Goal: Task Accomplishment & Management: Manage account settings

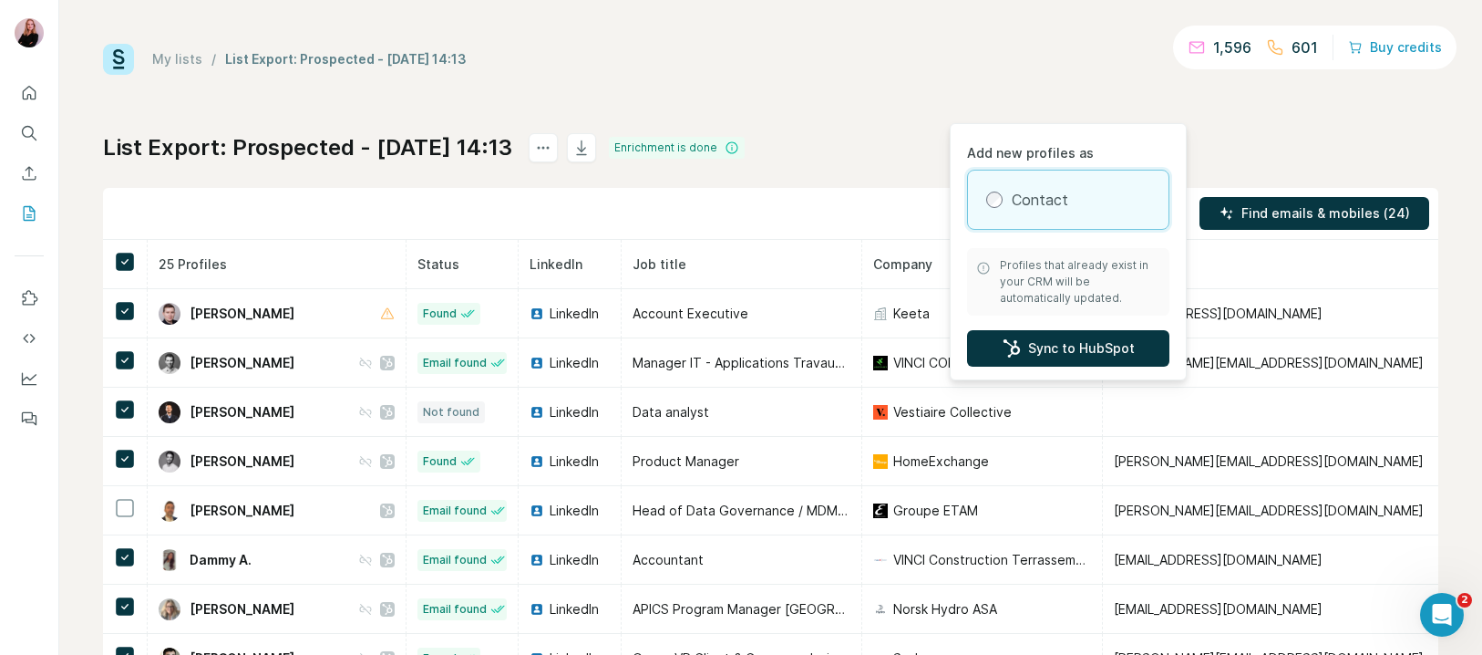
scroll to position [7, 336]
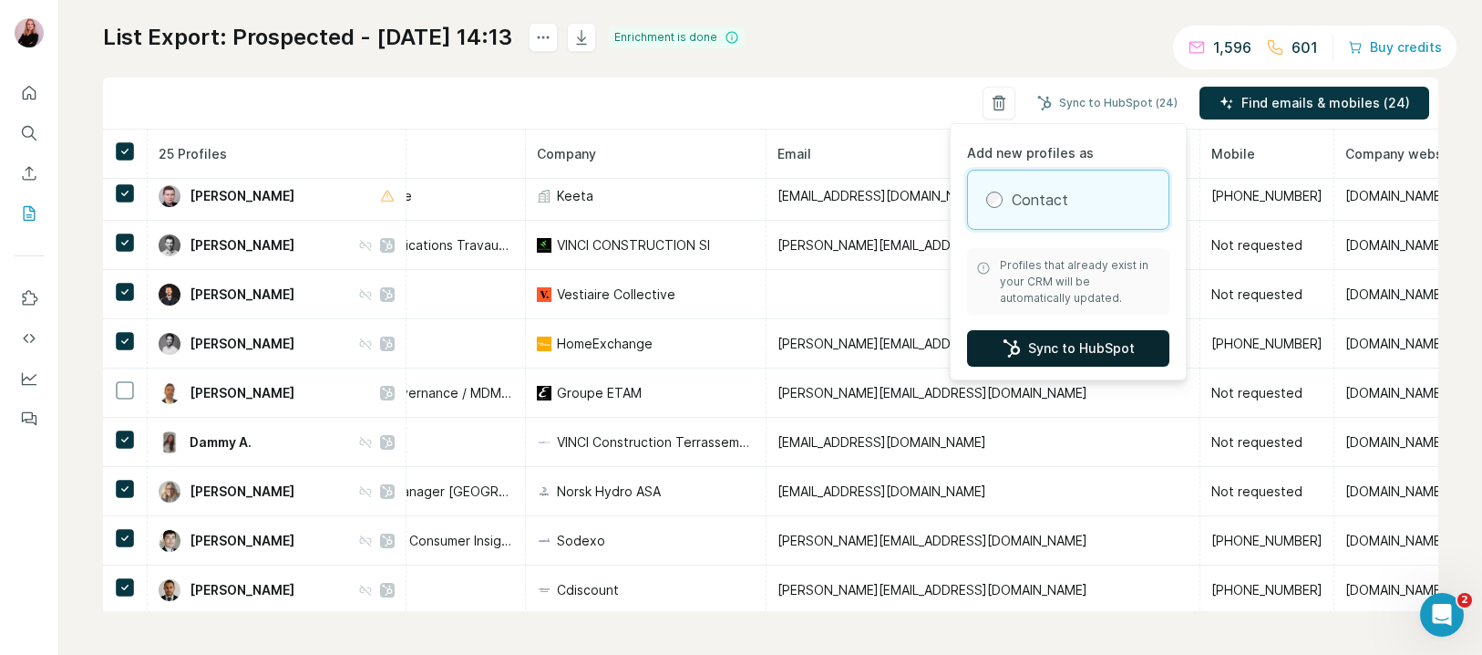
click at [1019, 359] on button "Sync to HubSpot" at bounding box center [1068, 348] width 202 height 36
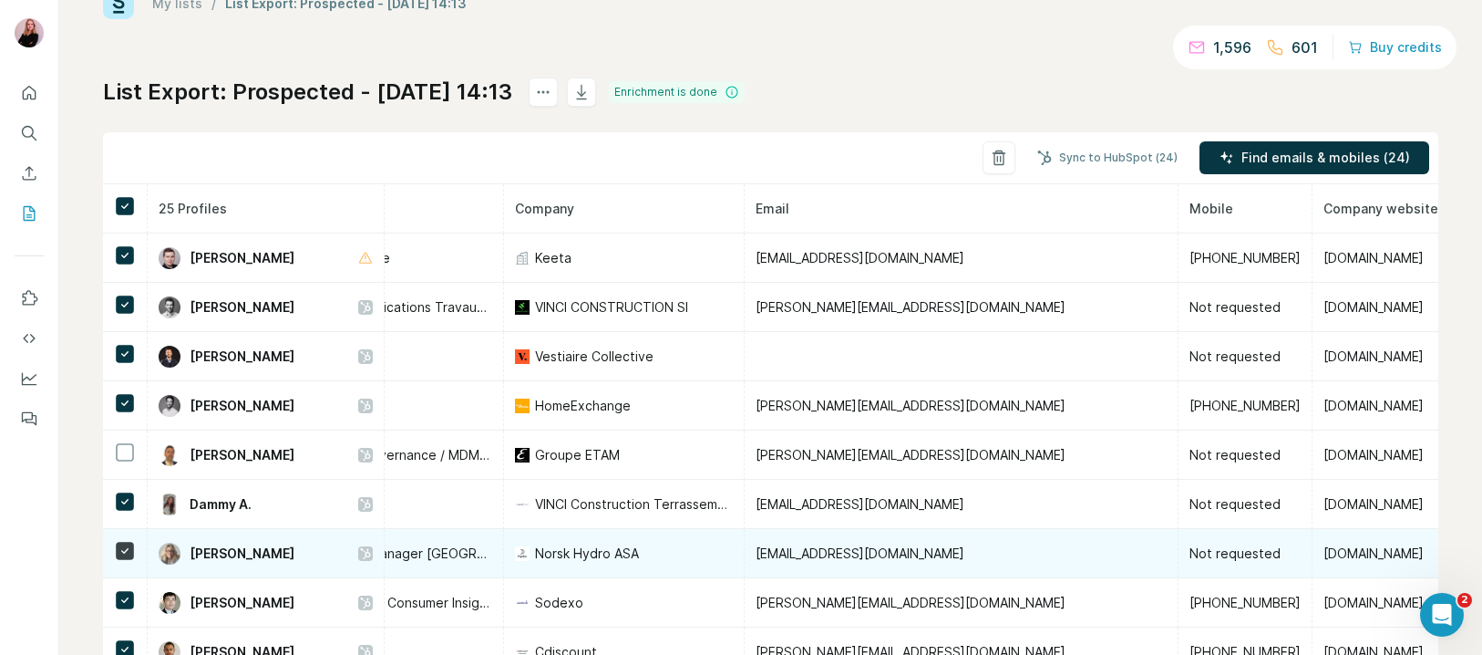
scroll to position [0, 0]
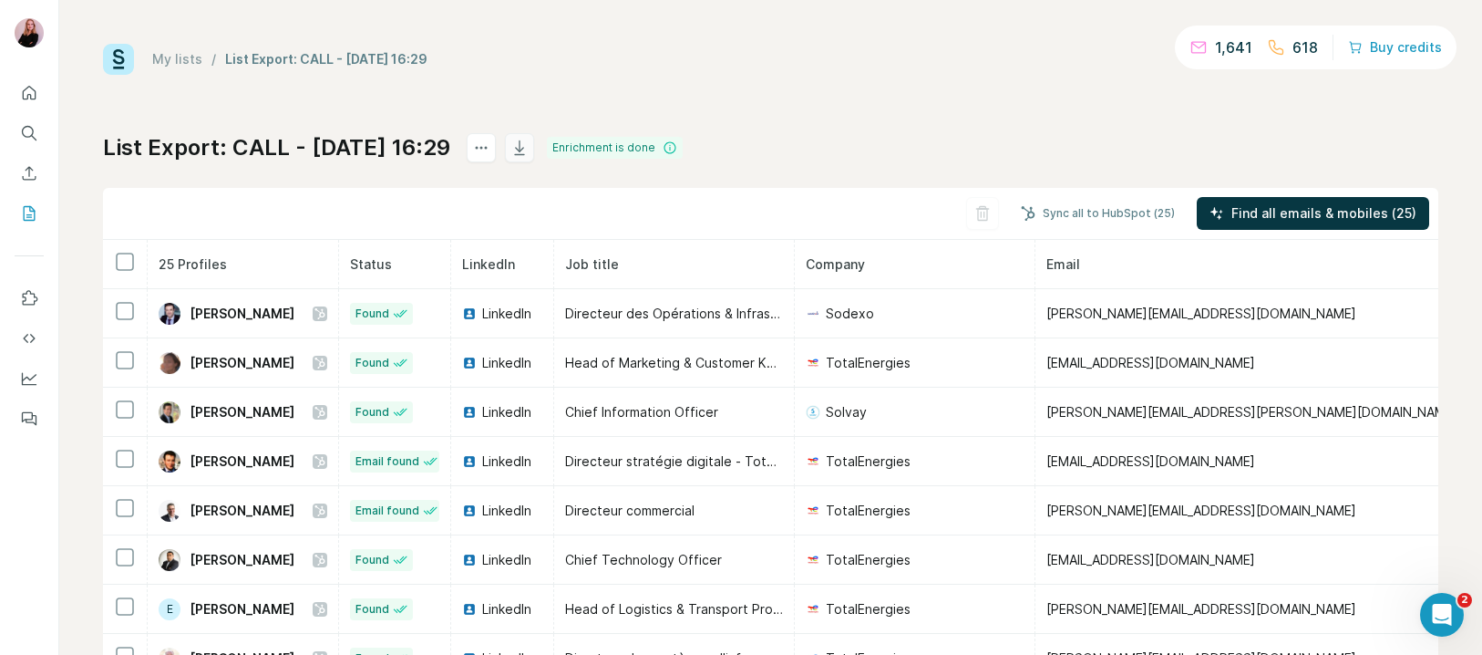
click at [529, 147] on icon "button" at bounding box center [520, 148] width 18 height 18
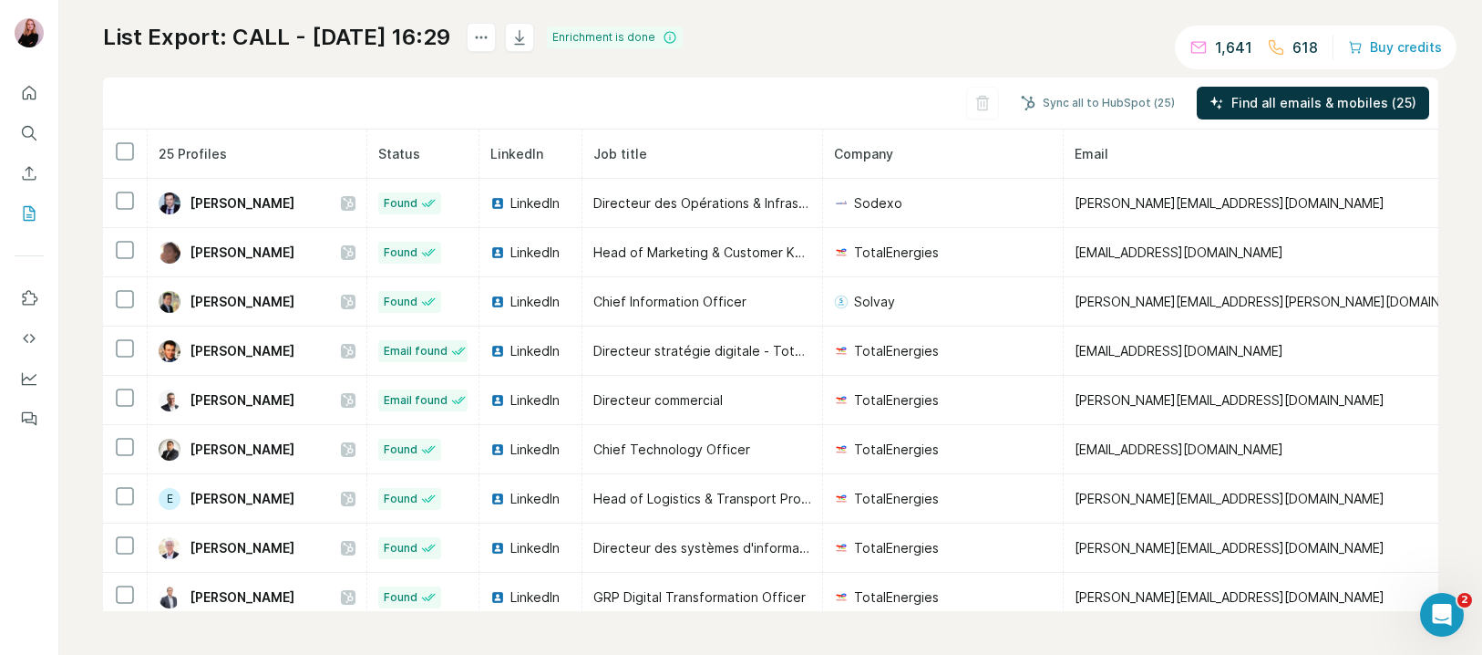
click at [979, 107] on div "Sync all to HubSpot (25) Find all emails & mobiles (25)" at bounding box center [771, 103] width 1336 height 52
click at [788, 88] on div "Sync all to HubSpot (25) Find all emails & mobiles (25)" at bounding box center [771, 103] width 1336 height 52
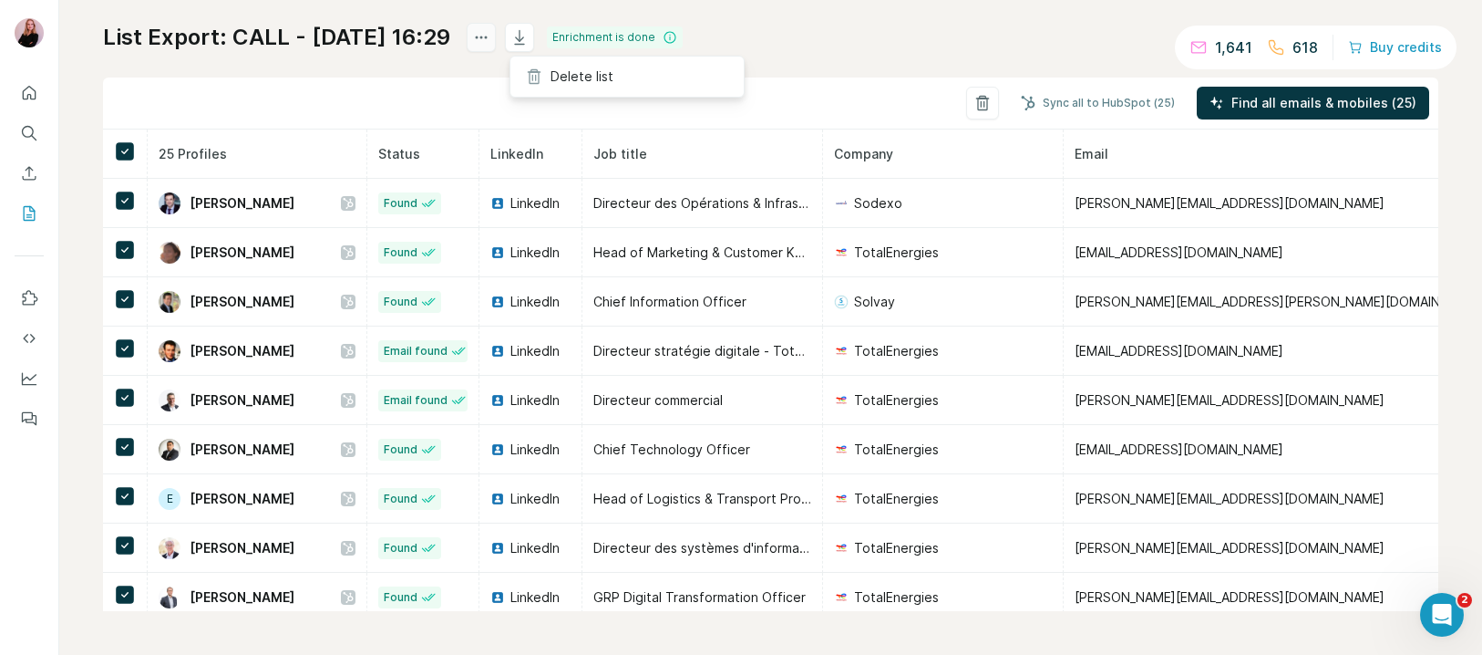
click at [490, 33] on icon "actions" at bounding box center [481, 37] width 18 height 18
click at [490, 46] on icon "actions" at bounding box center [481, 37] width 18 height 18
click at [539, 67] on icon at bounding box center [534, 76] width 18 height 18
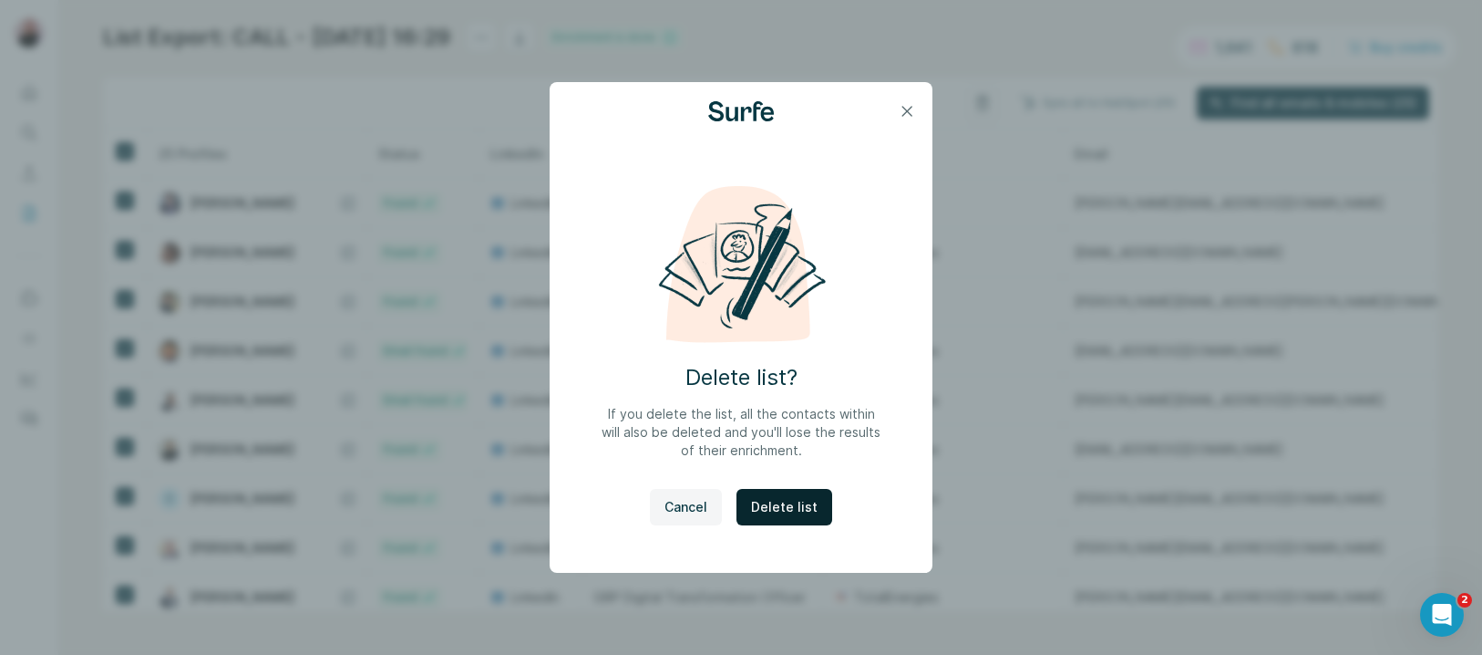
click at [793, 518] on button "Delete list" at bounding box center [785, 507] width 96 height 36
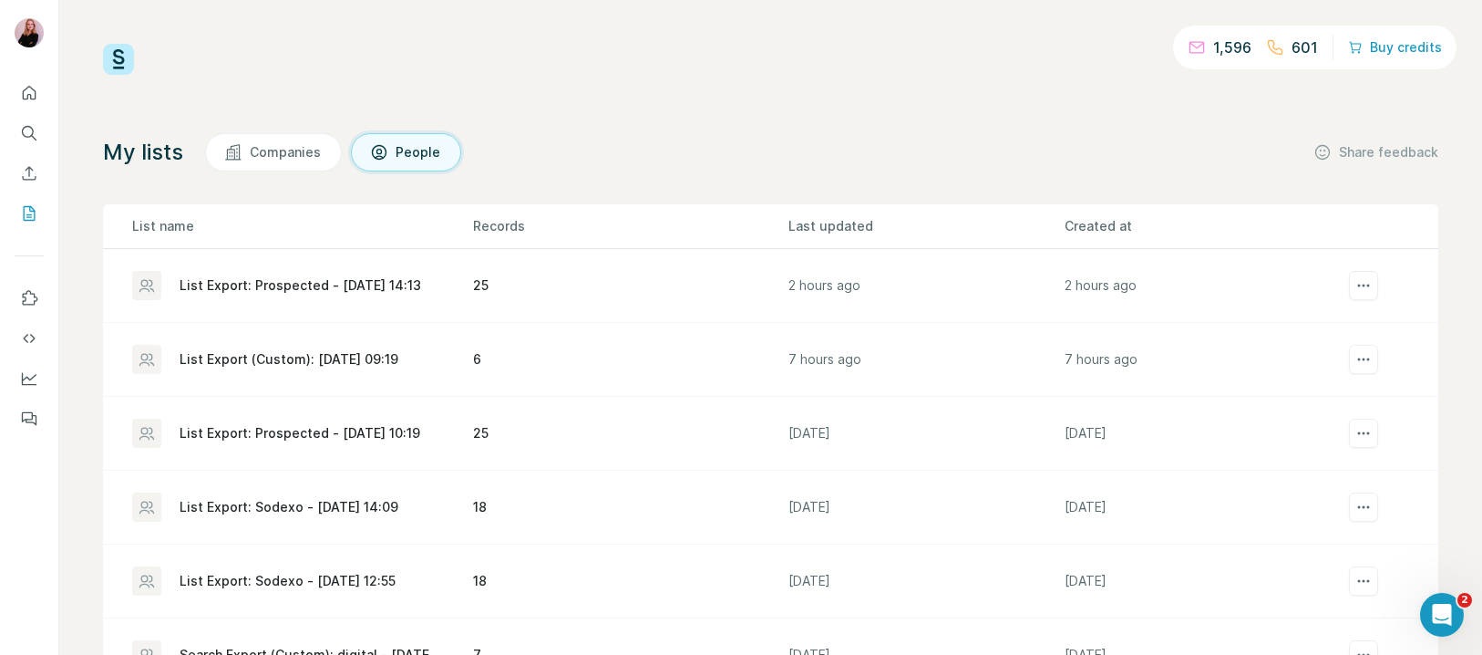
click at [328, 298] on div "List Export: Prospected - [DATE] 14:13" at bounding box center [301, 285] width 339 height 29
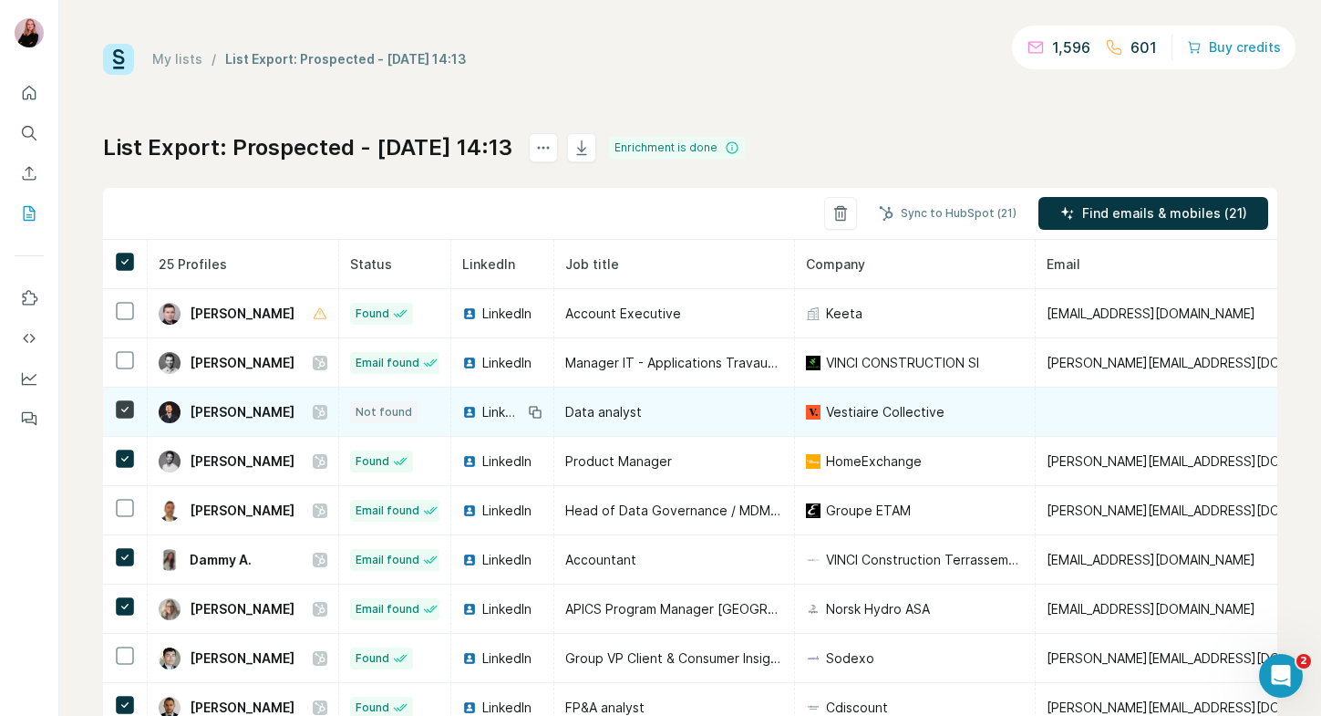
click at [325, 411] on icon at bounding box center [320, 412] width 10 height 11
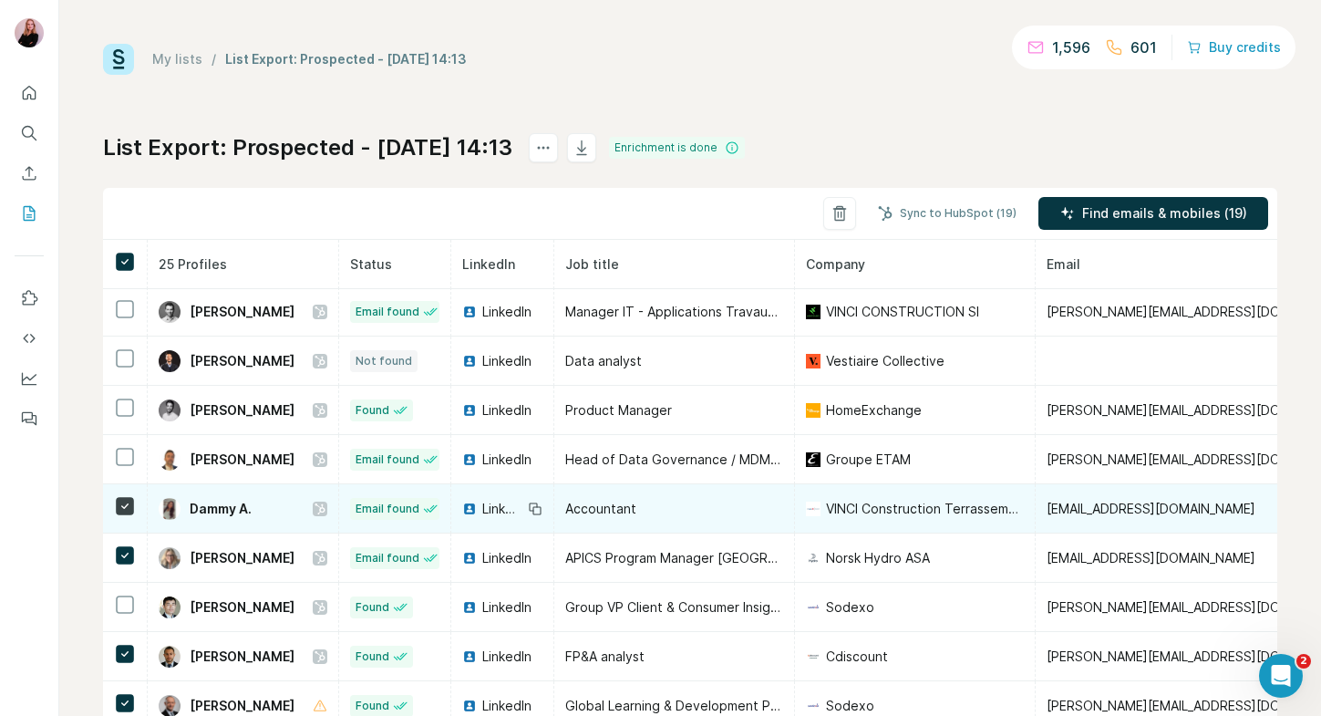
scroll to position [77, 0]
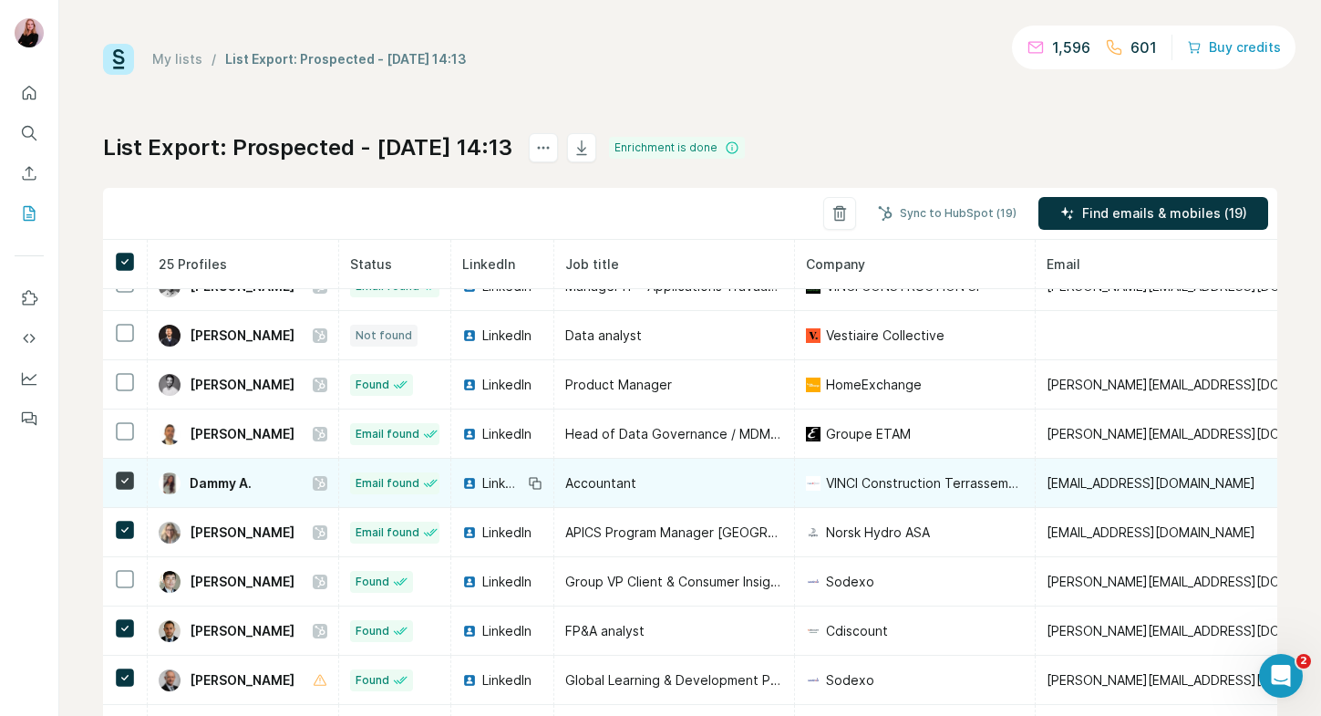
click at [325, 480] on icon at bounding box center [320, 483] width 11 height 15
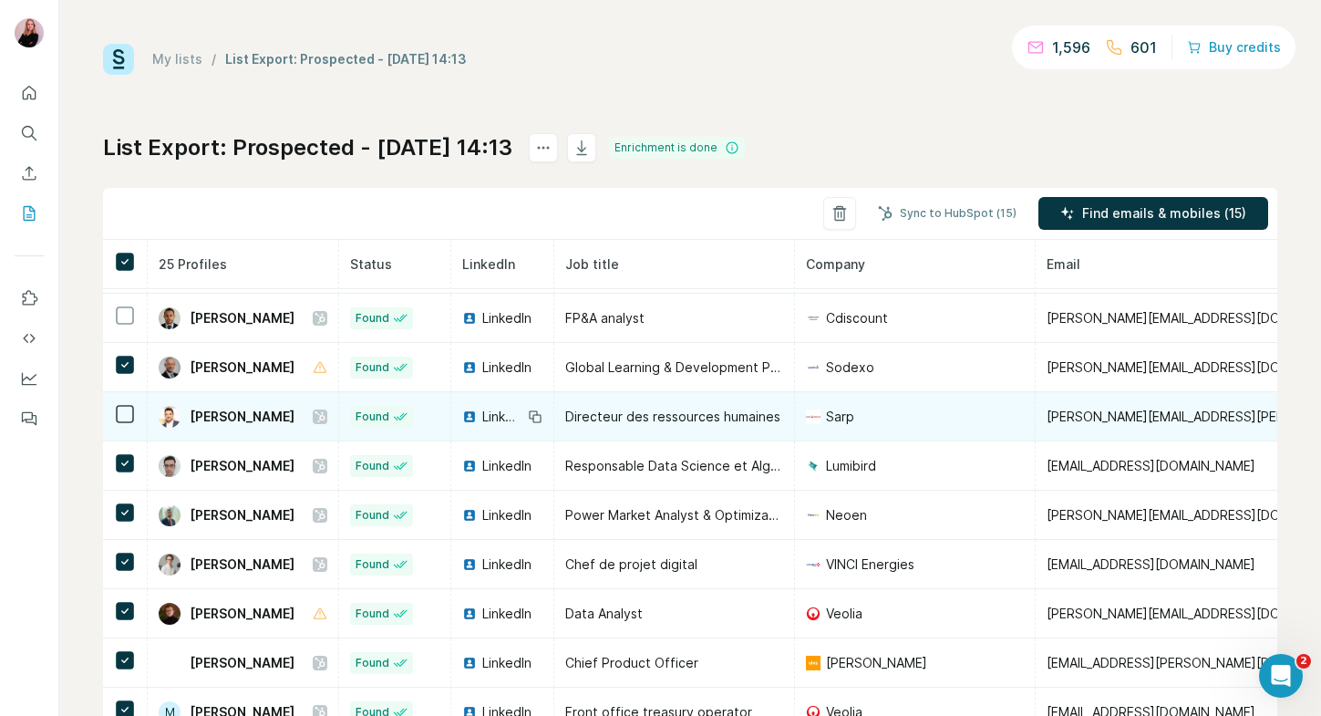
scroll to position [391, 0]
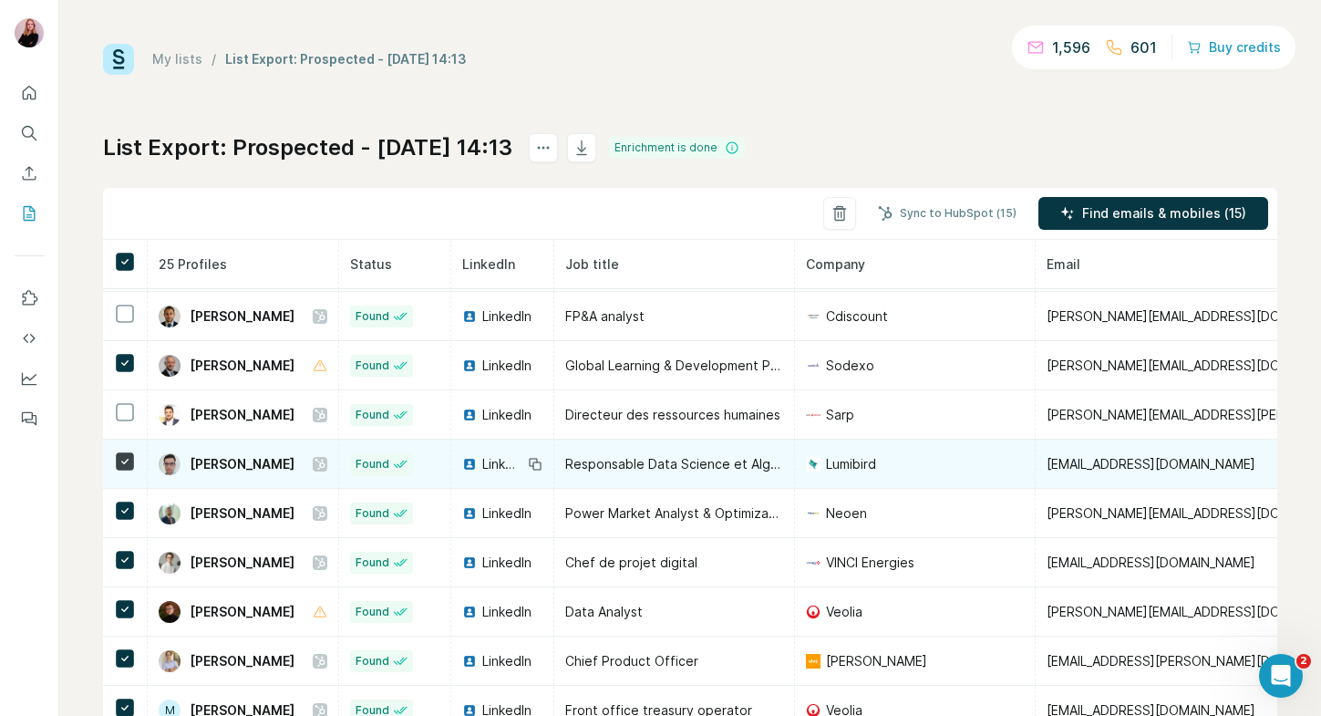
click at [116, 473] on td at bounding box center [125, 463] width 45 height 49
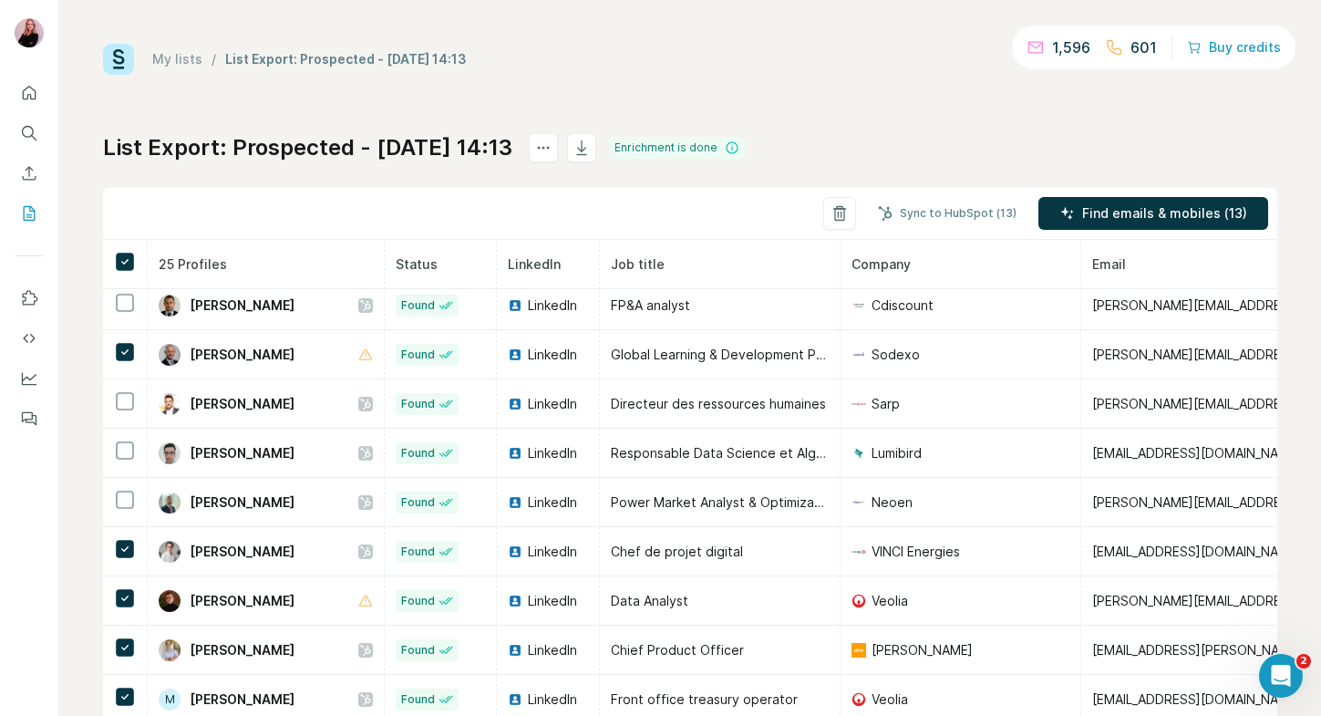
scroll to position [403, 0]
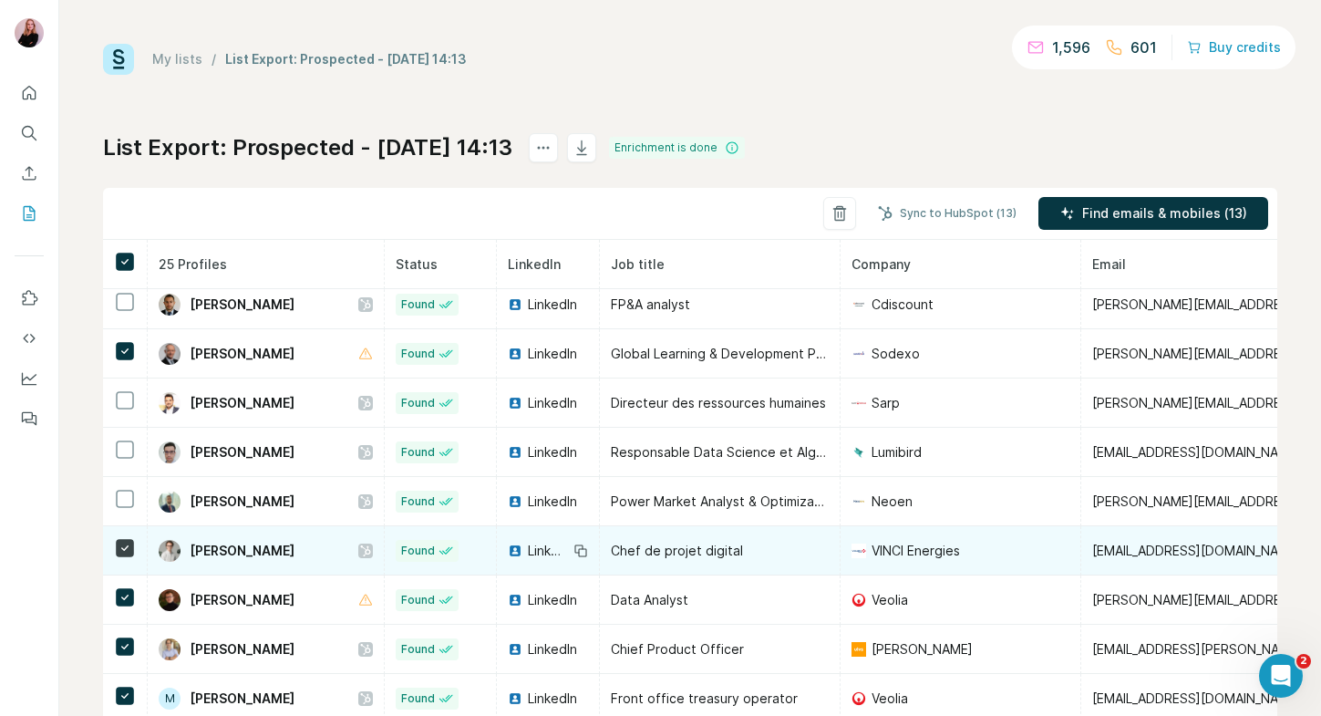
click at [361, 554] on icon at bounding box center [365, 550] width 11 height 15
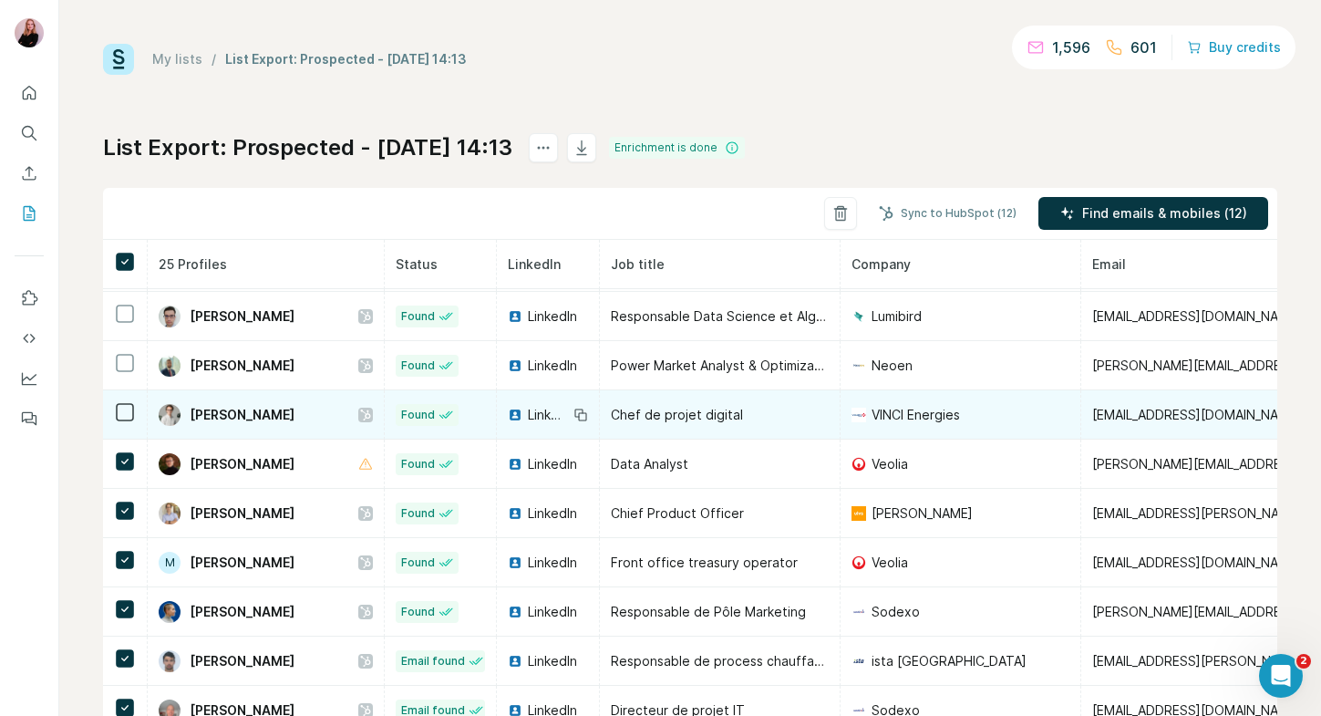
scroll to position [543, 0]
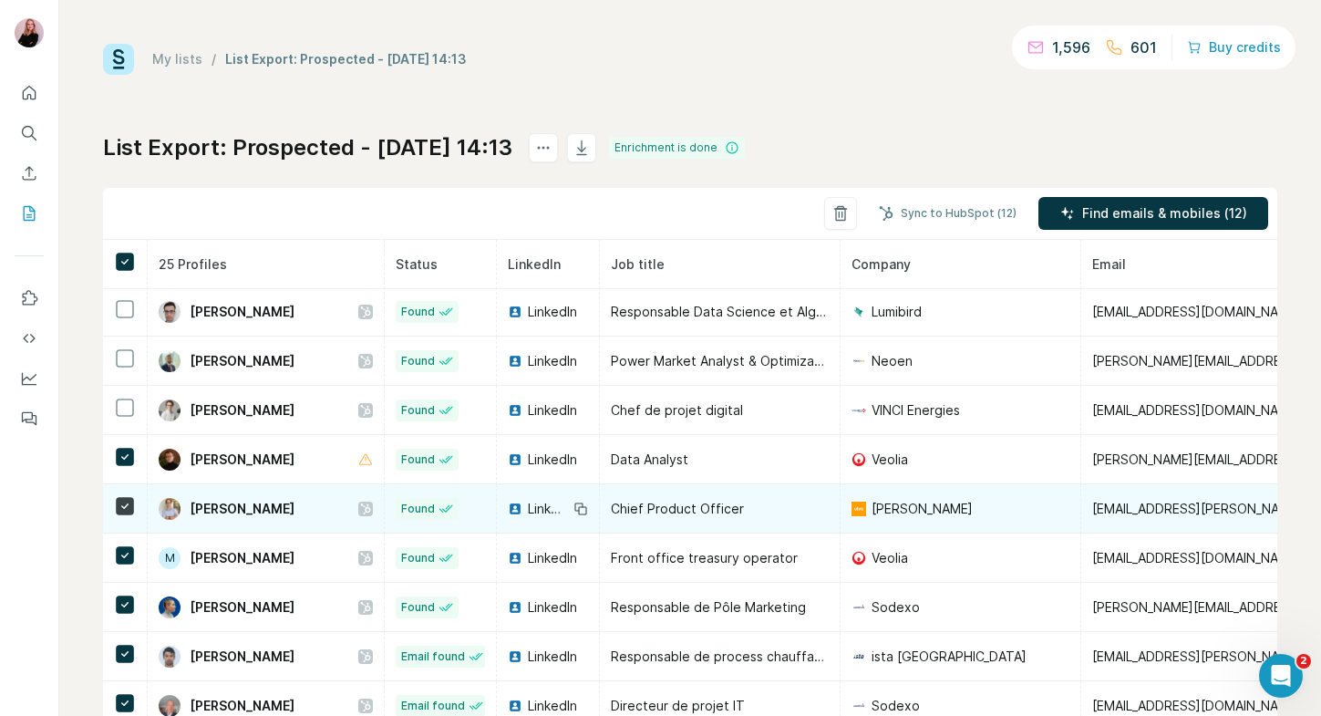
click at [363, 511] on div at bounding box center [365, 508] width 15 height 15
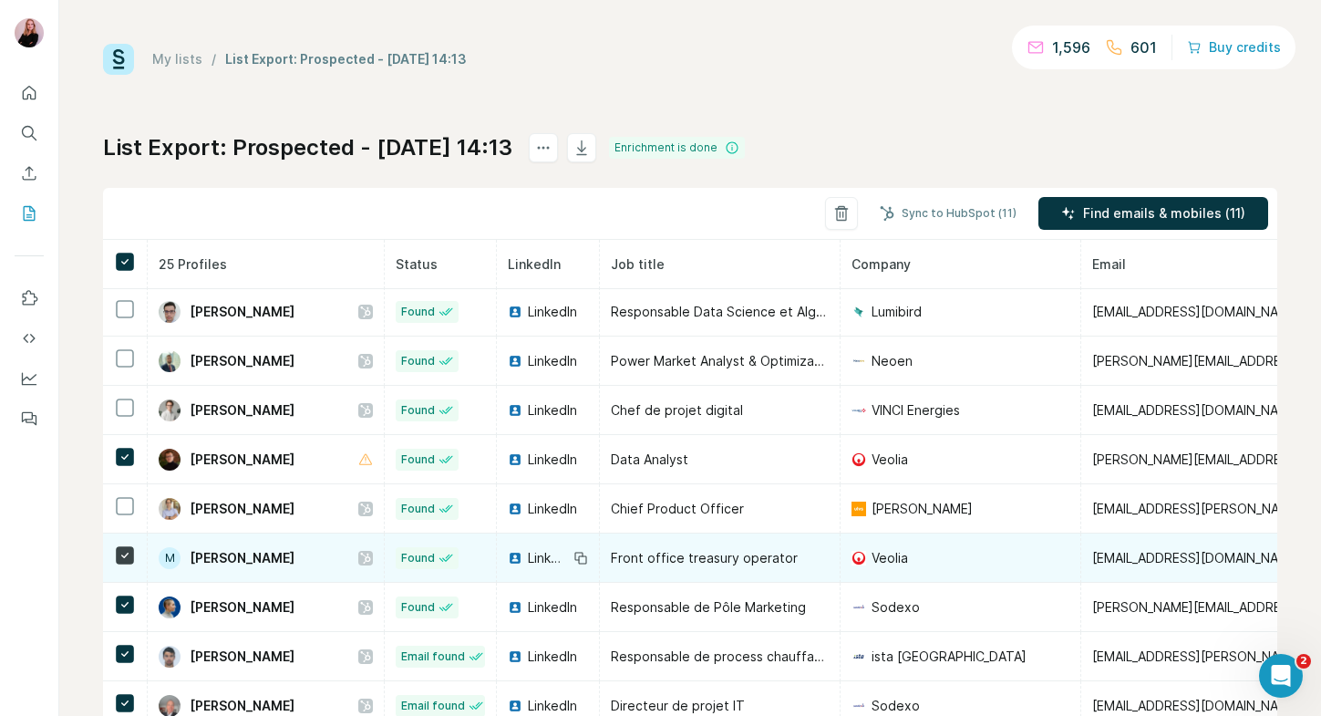
click at [360, 557] on icon at bounding box center [365, 558] width 11 height 15
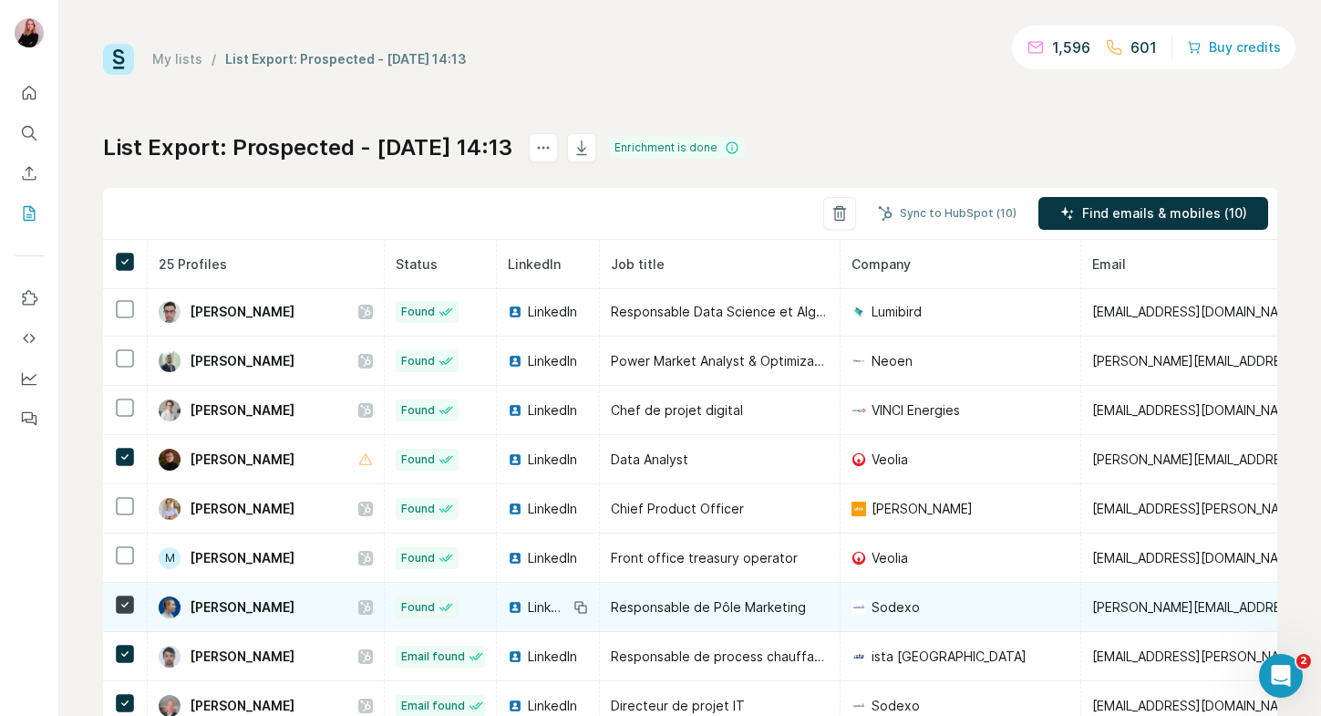
click at [362, 610] on icon at bounding box center [365, 607] width 11 height 15
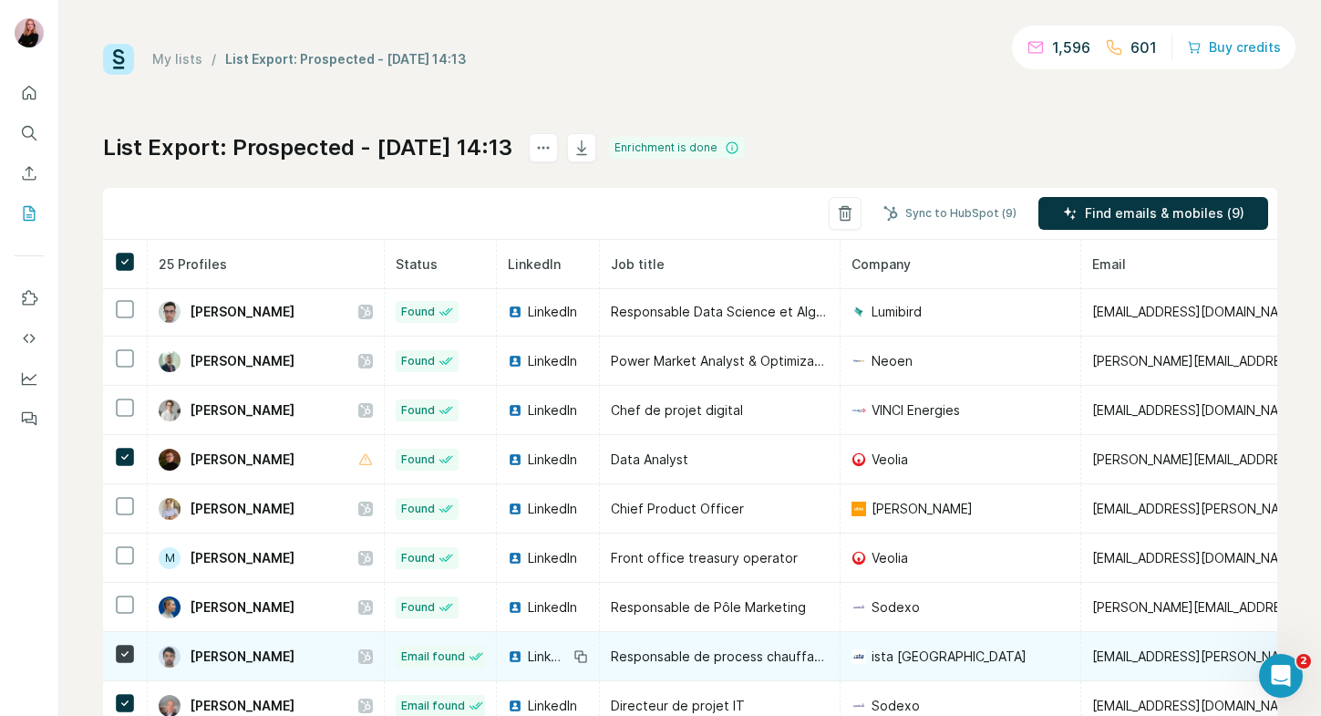
click at [360, 654] on icon at bounding box center [365, 656] width 11 height 15
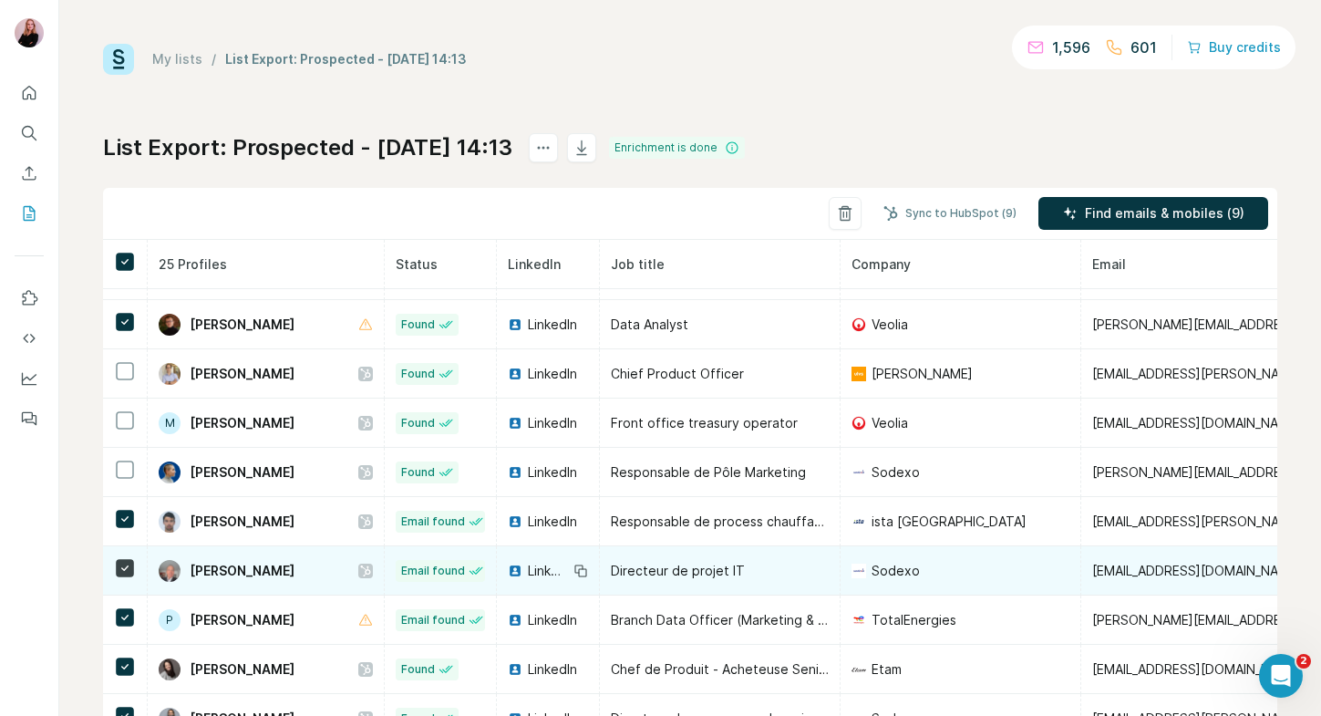
scroll to position [680, 0]
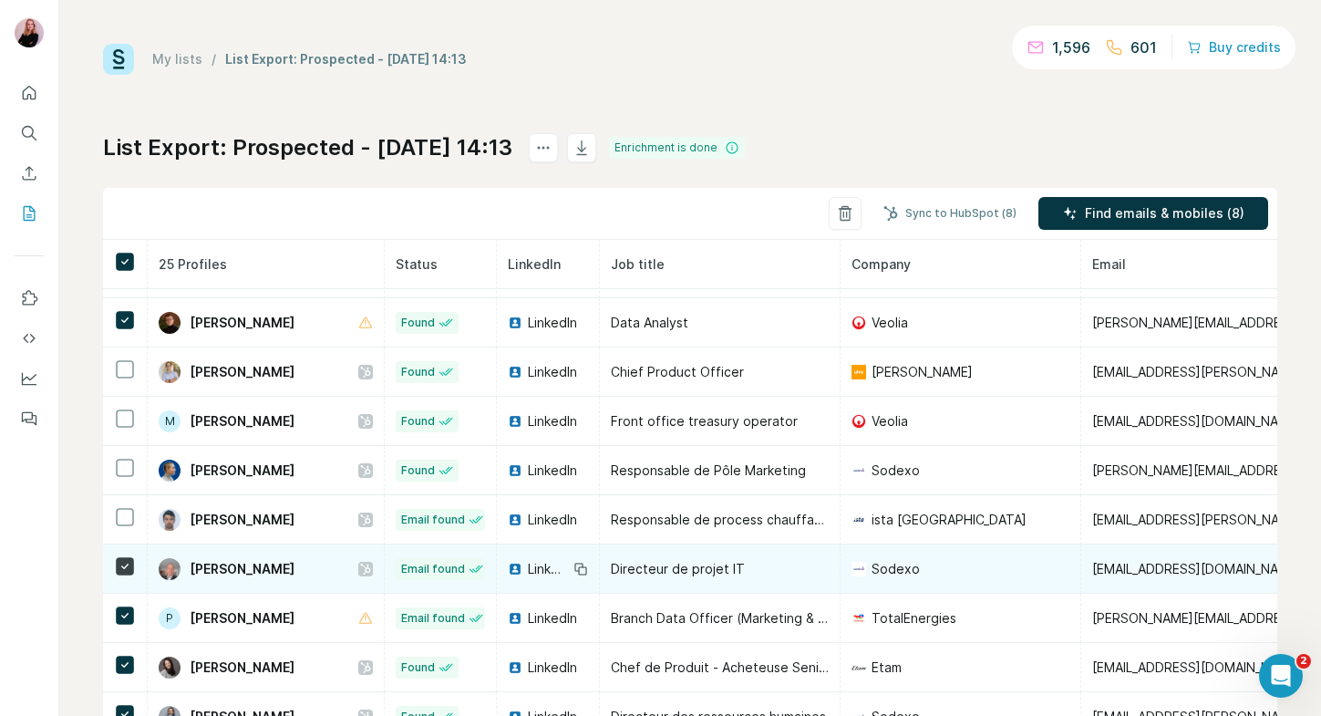
click at [360, 565] on icon at bounding box center [365, 569] width 11 height 15
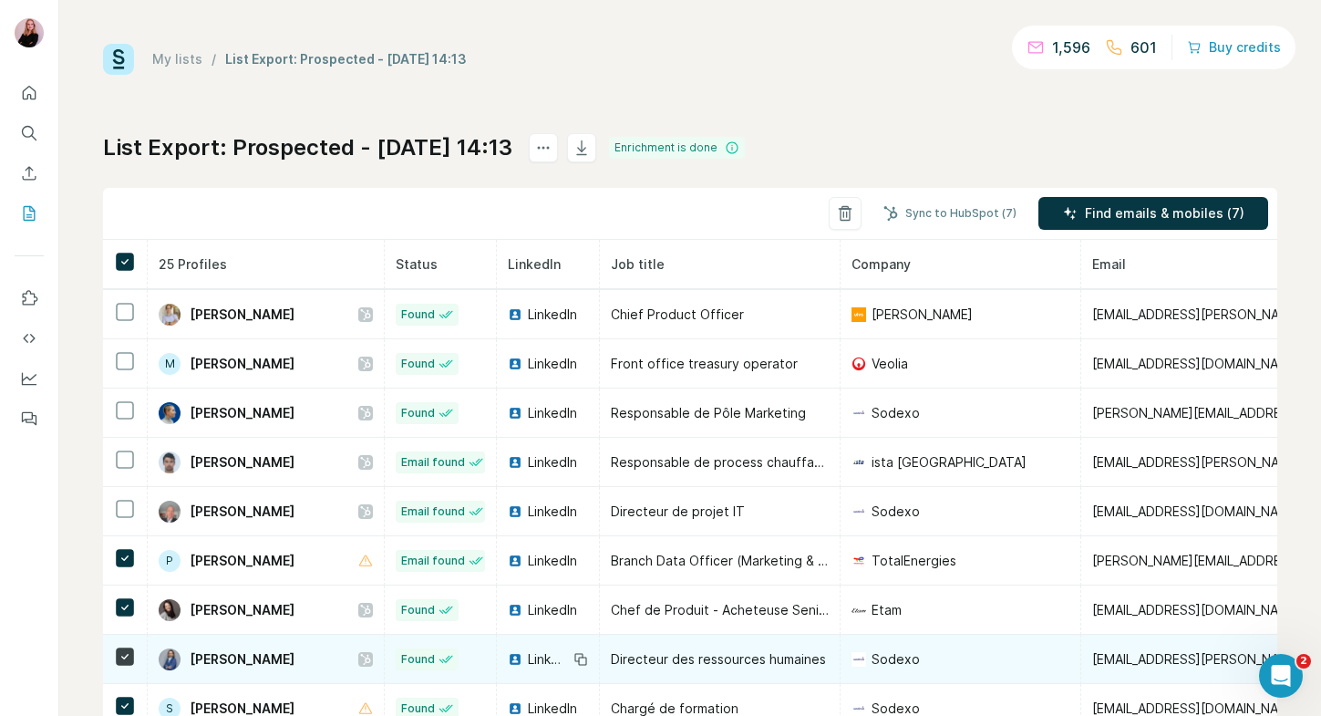
scroll to position [809, 0]
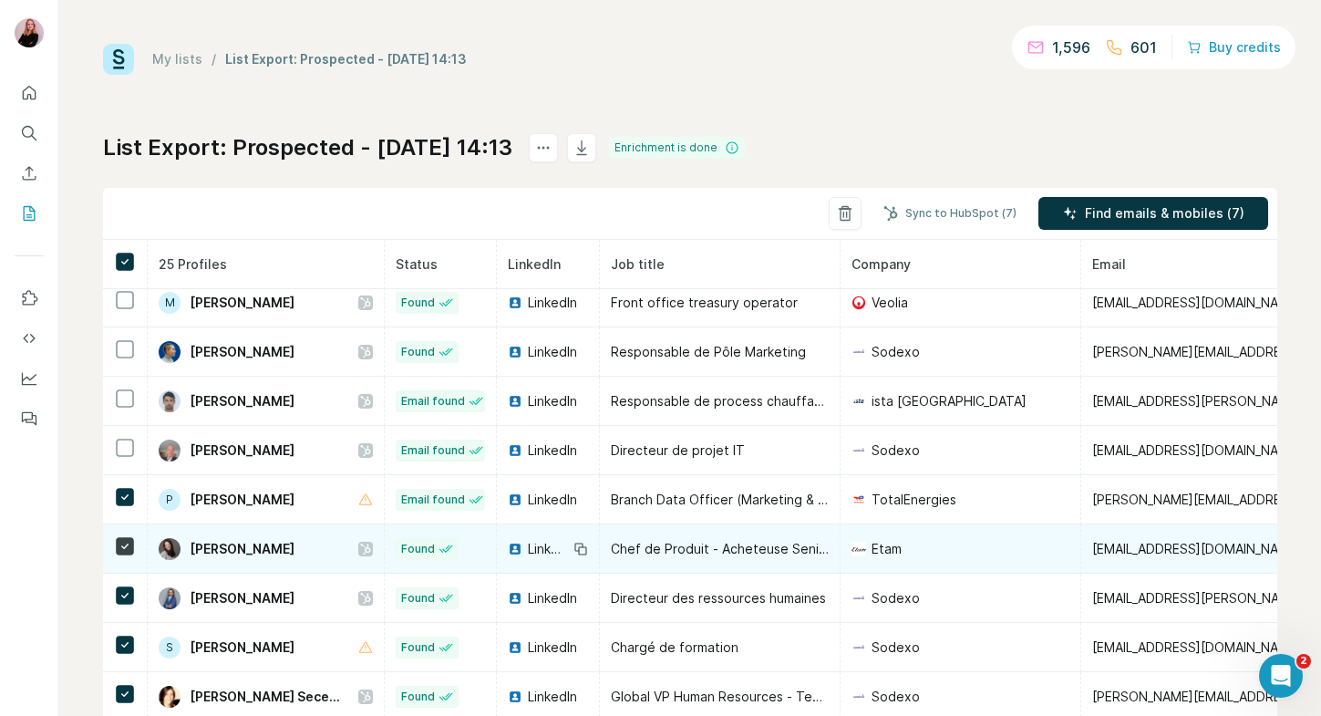
click at [361, 542] on icon at bounding box center [365, 549] width 11 height 15
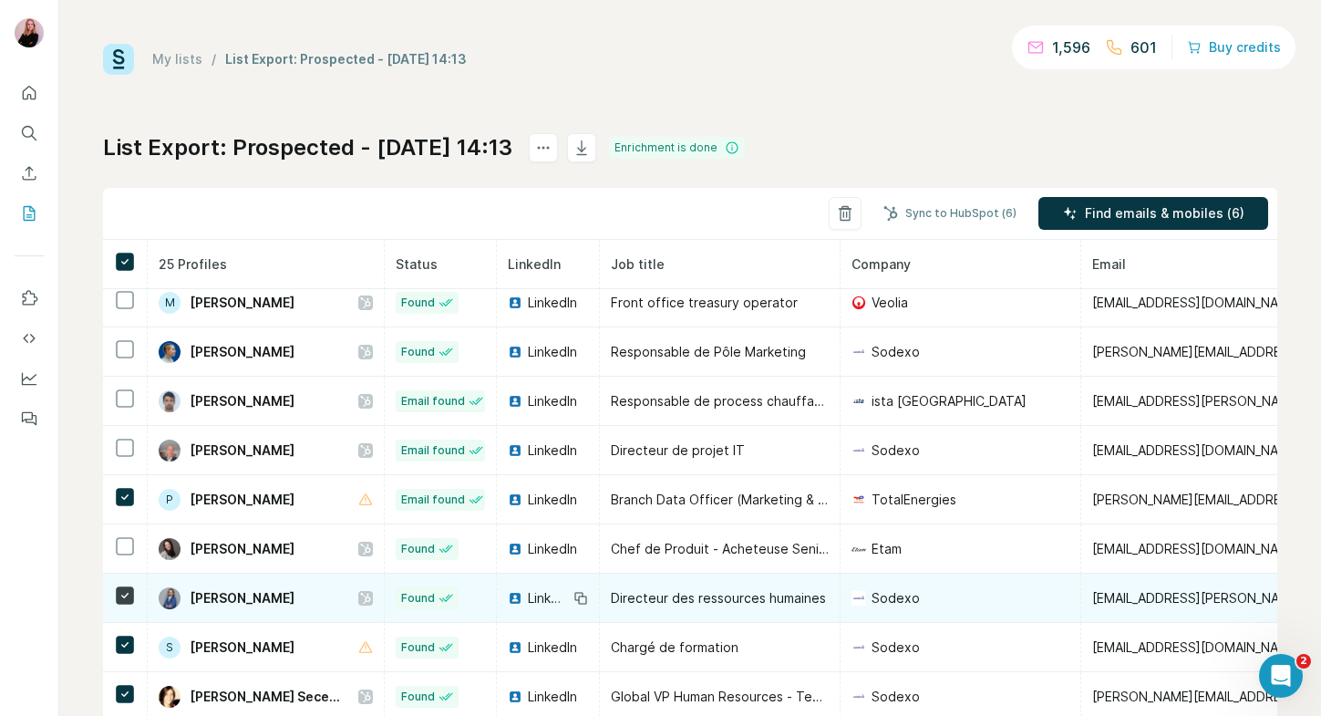
click at [360, 591] on icon at bounding box center [365, 598] width 11 height 15
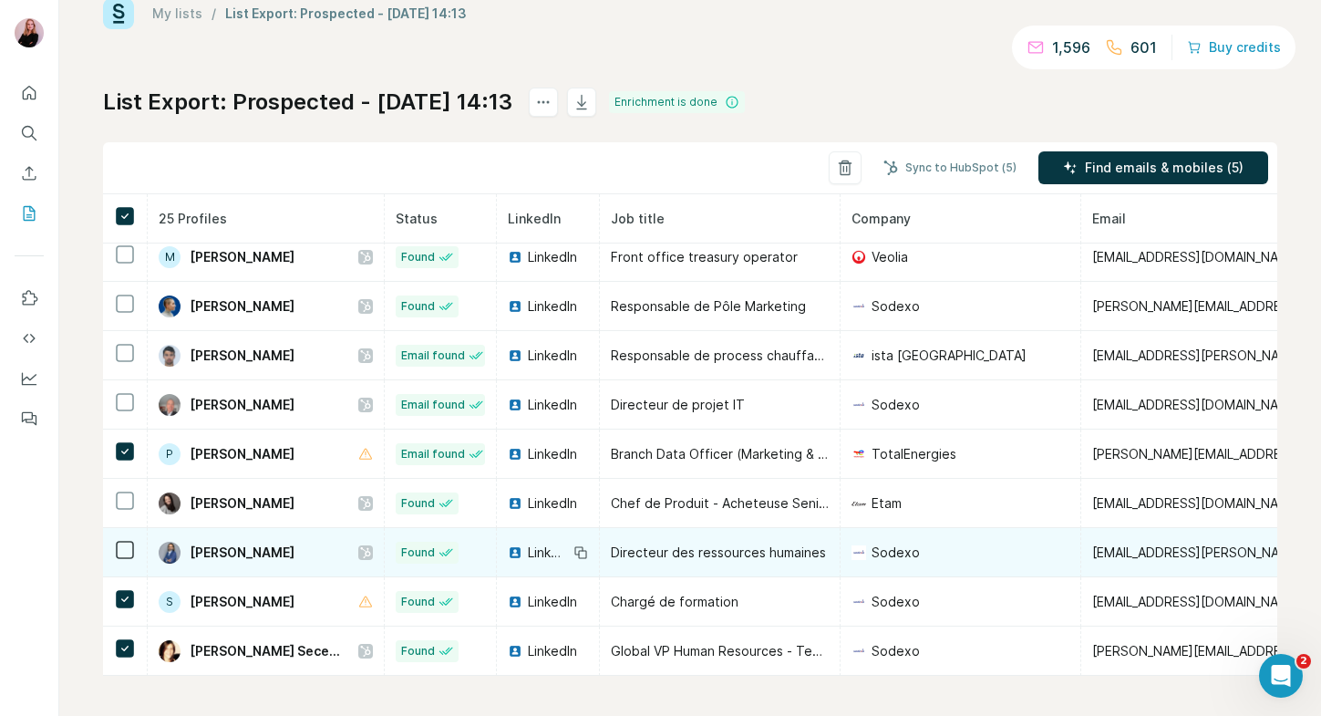
scroll to position [49, 0]
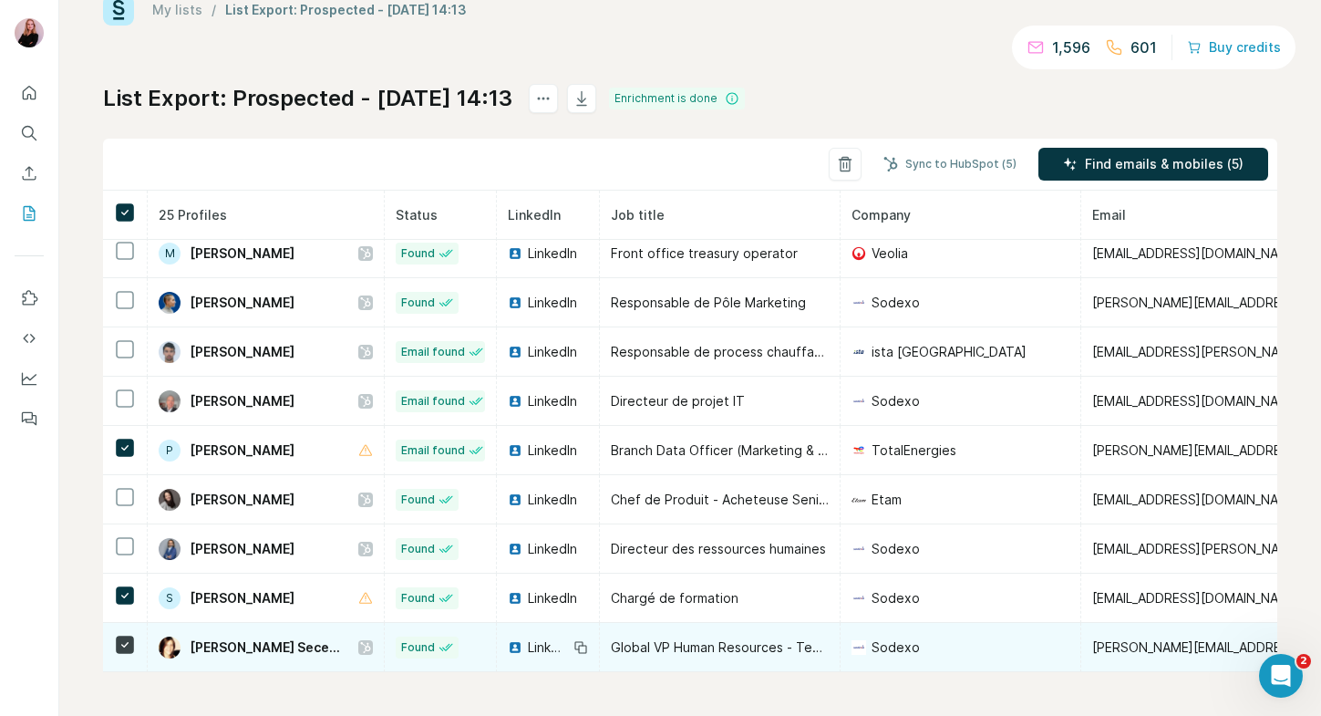
click at [360, 640] on icon at bounding box center [365, 647] width 11 height 15
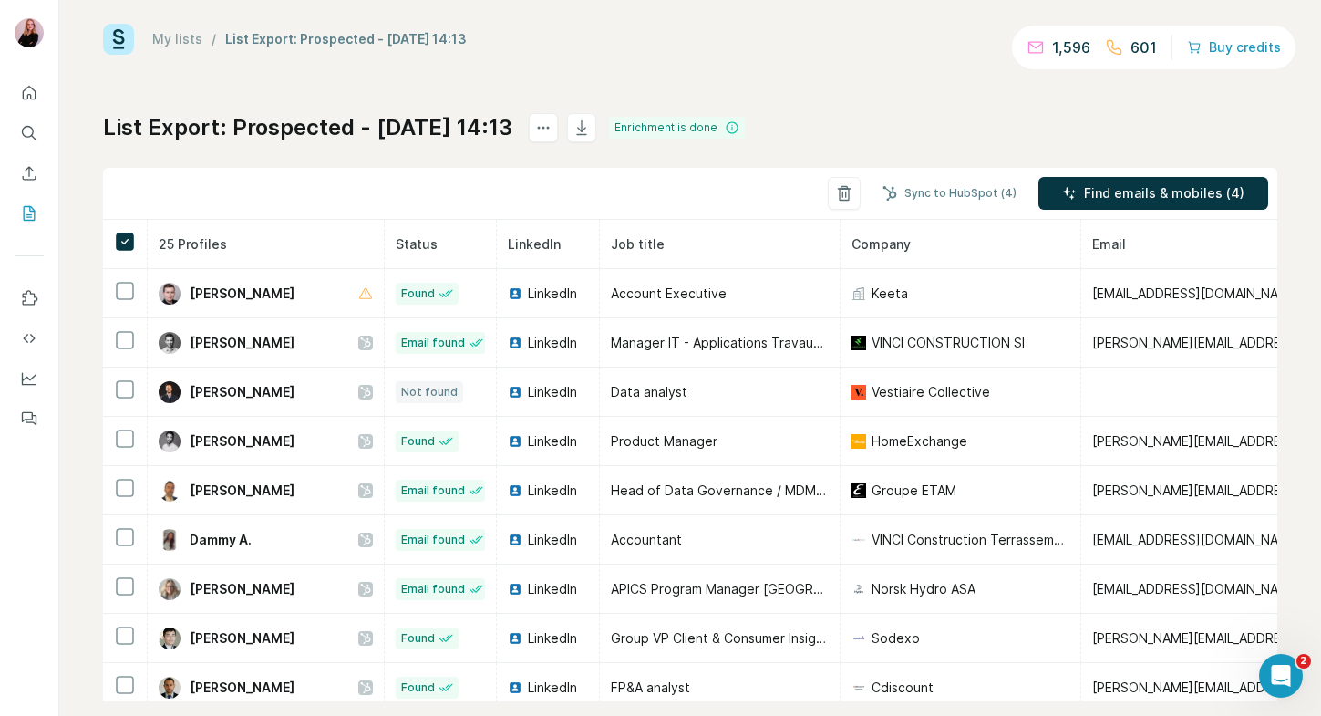
scroll to position [0, 0]
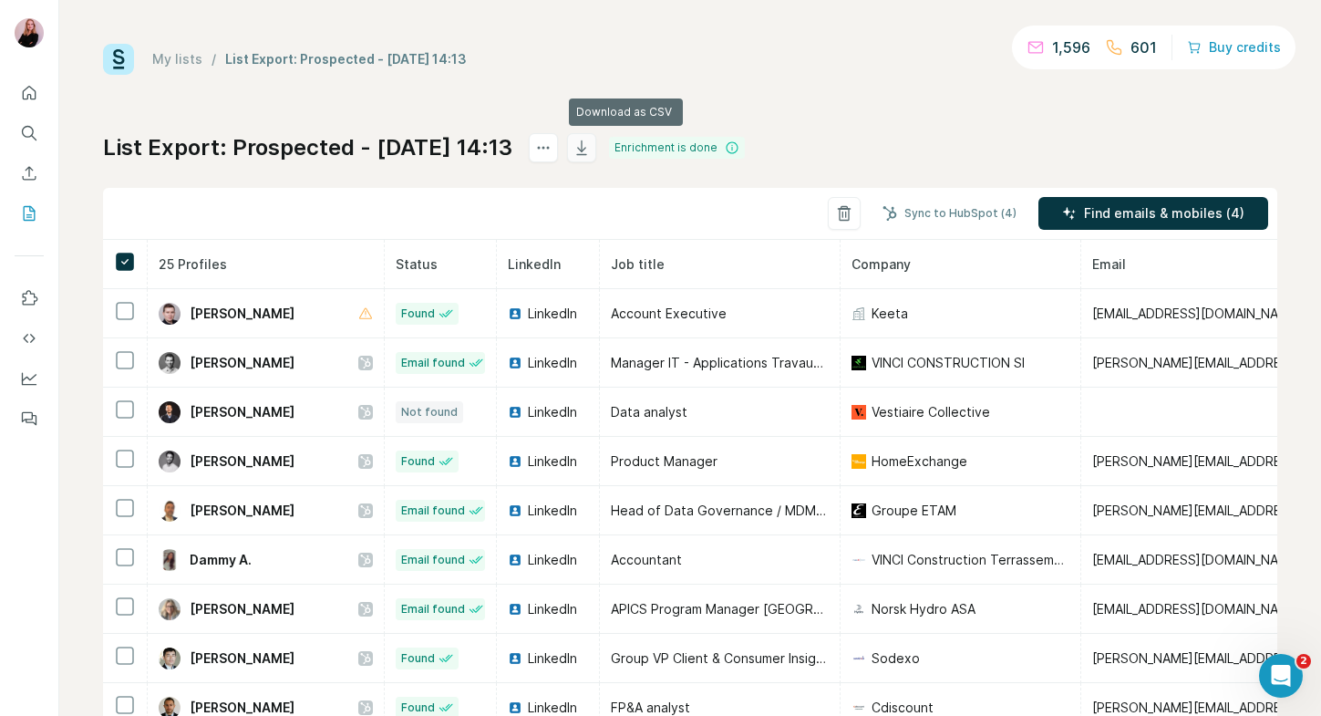
click at [591, 151] on icon "button" at bounding box center [582, 148] width 18 height 18
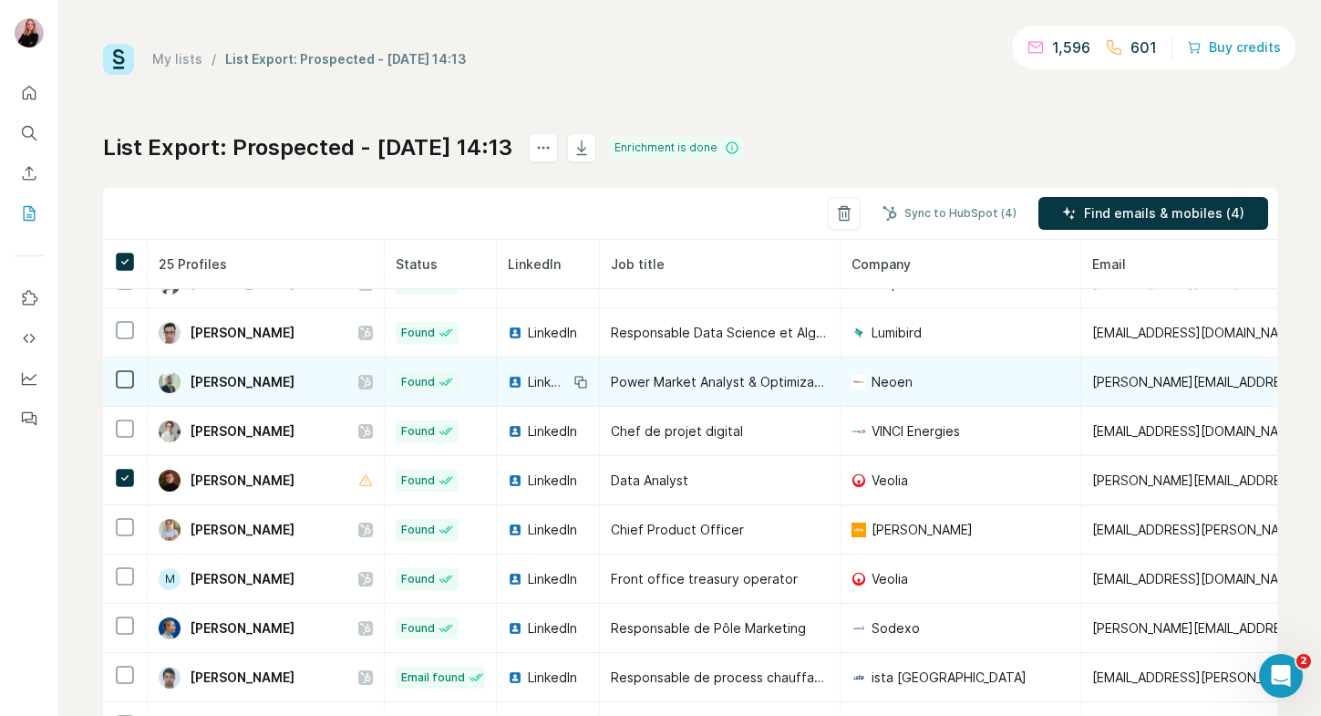
scroll to position [693, 0]
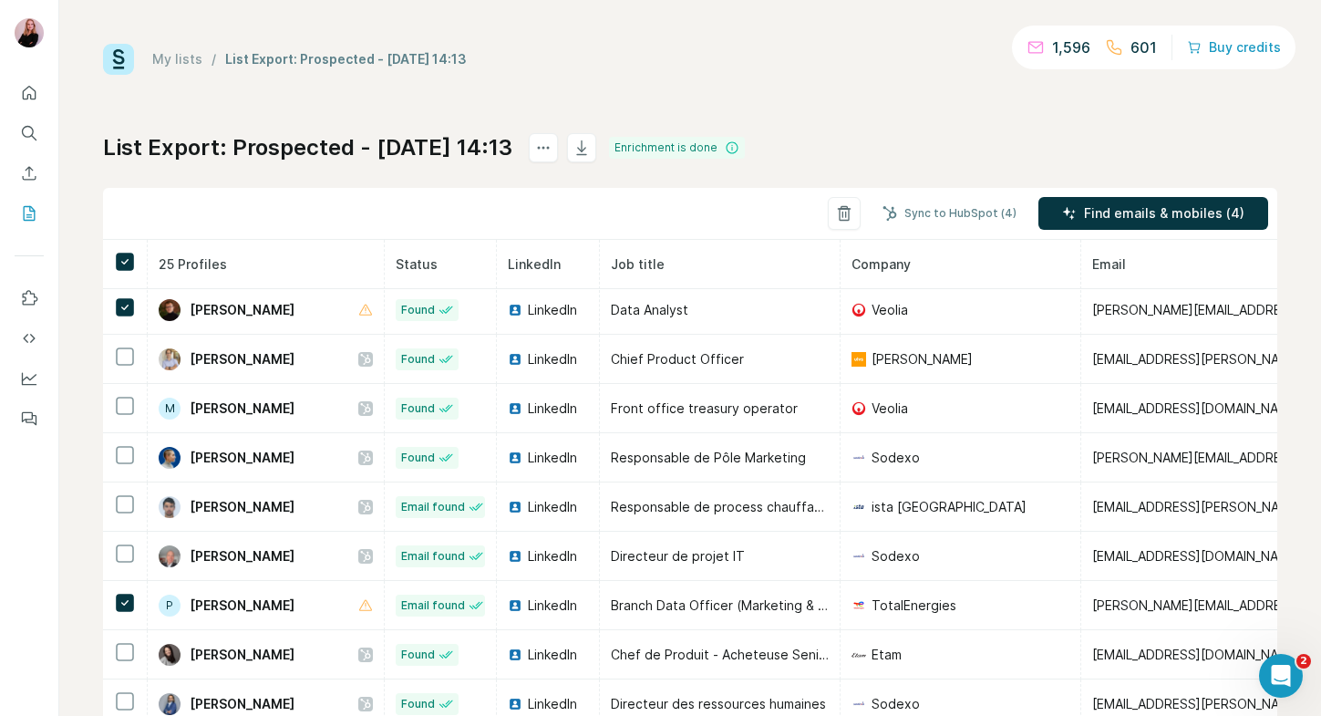
click at [176, 61] on link "My lists" at bounding box center [177, 58] width 50 height 15
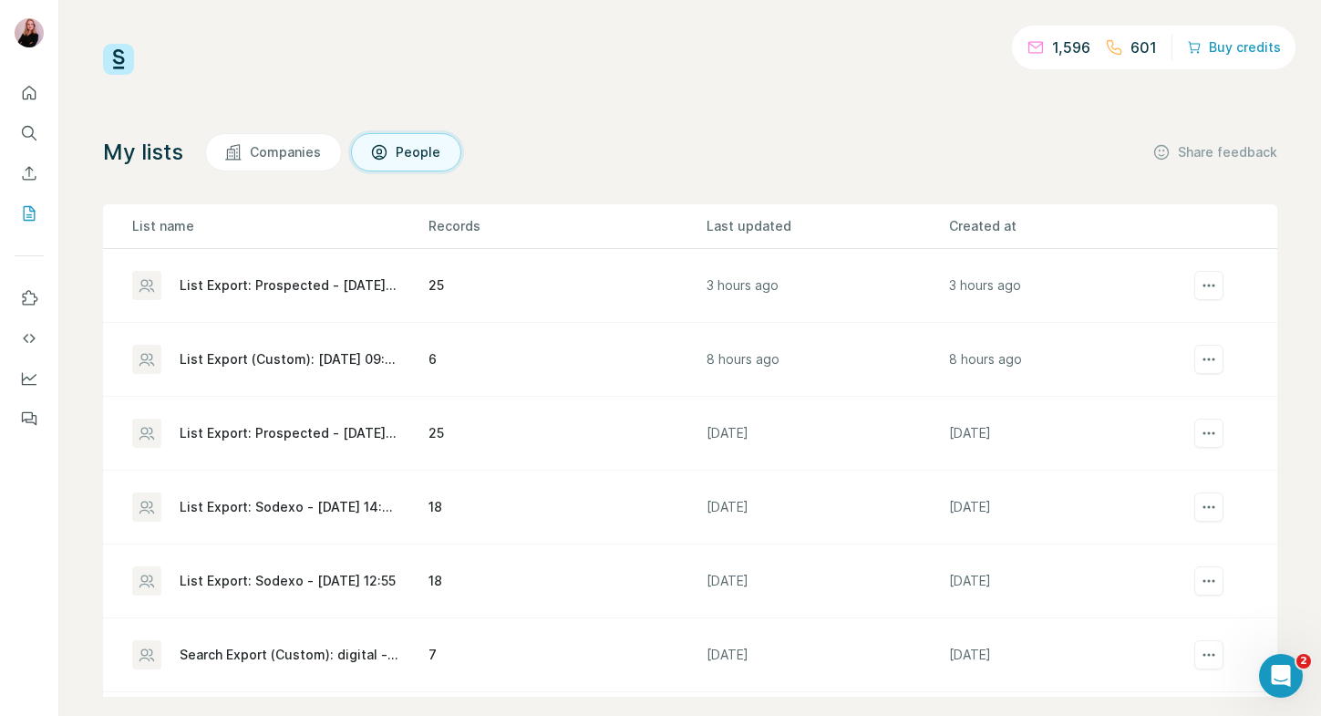
scroll to position [25, 0]
